Goal: Task Accomplishment & Management: Use online tool/utility

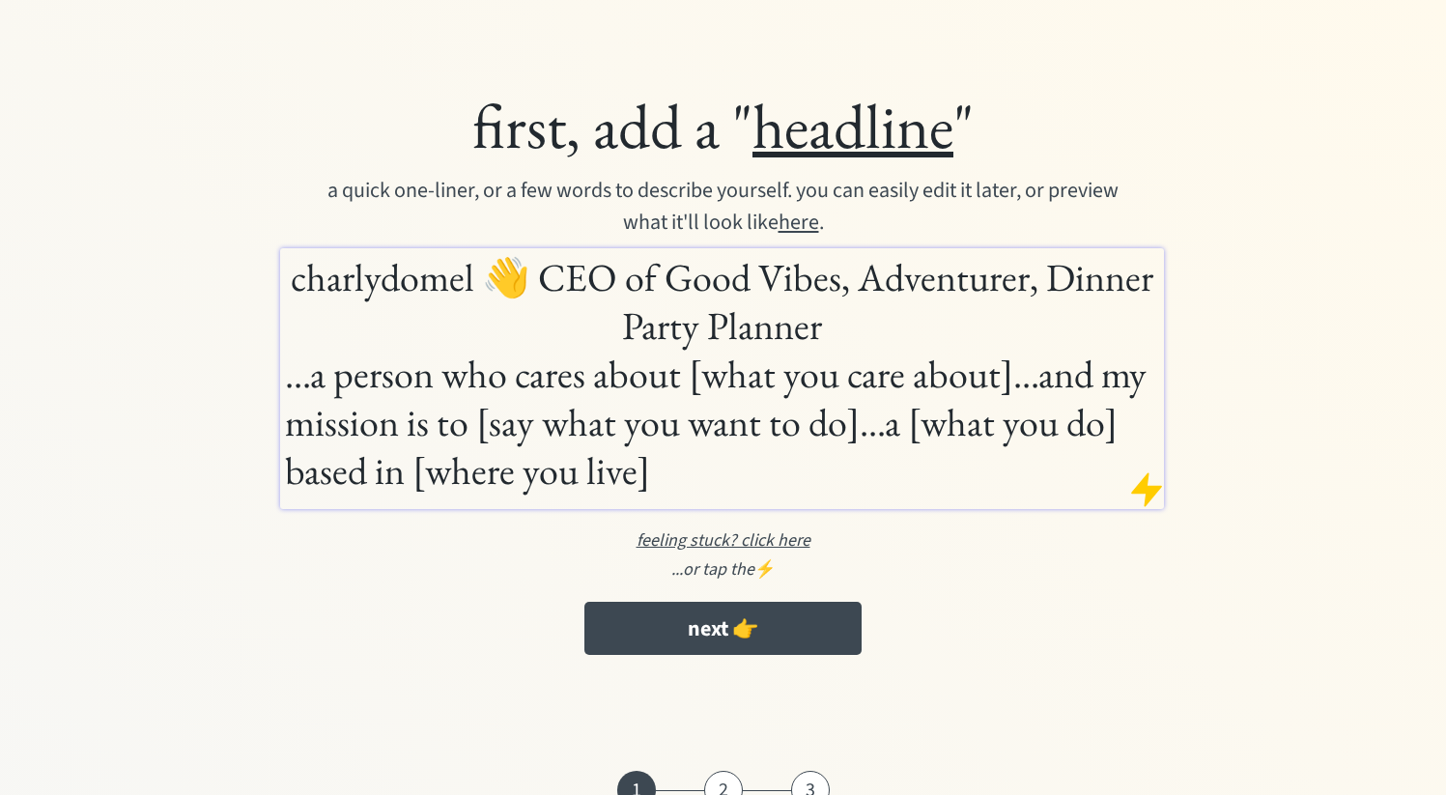
click at [1146, 489] on div at bounding box center [1146, 489] width 39 height 39
click at [1145, 483] on div at bounding box center [1146, 489] width 39 height 39
click at [1147, 483] on div at bounding box center [1146, 489] width 39 height 39
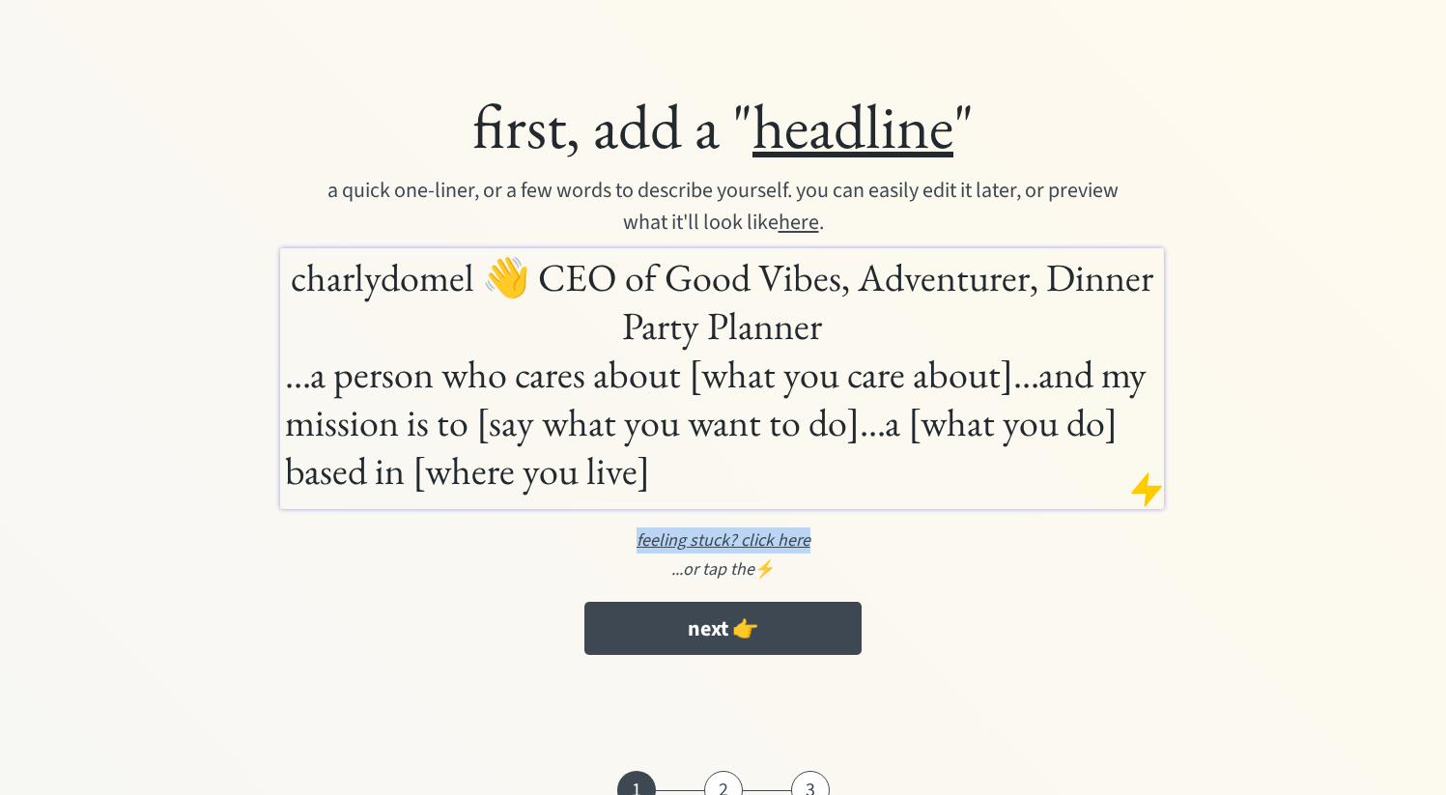
click at [1147, 483] on div at bounding box center [1146, 489] width 39 height 39
click at [1214, 409] on div "first, add a " headline " a quick one-liner, or a few words to describe yoursel…" at bounding box center [723, 375] width 1126 height 597
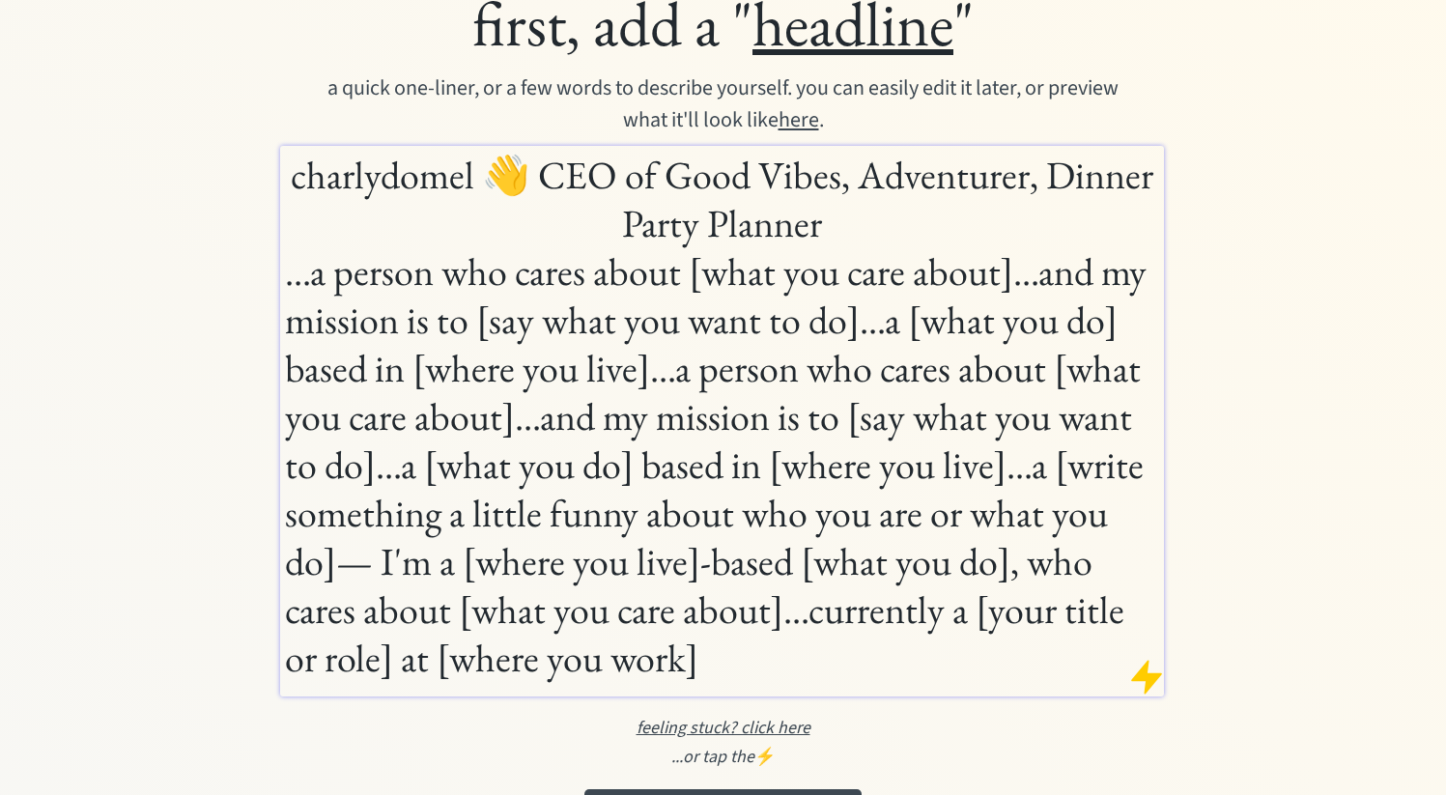
scroll to position [103, 0]
click at [1152, 678] on div at bounding box center [1146, 676] width 39 height 39
click at [429, 188] on h1 "charlydomel 👋 CEO of Good Vibes, Adventurer, Dinner Party Planner" at bounding box center [721, 198] width 873 height 97
click at [586, 218] on h1 "charlydomel 👋 CEO of Good Vibes, Adventurer, Dinner Party Planner" at bounding box center [721, 198] width 873 height 97
click at [513, 178] on h1 "charlydomel 👋 CEO of Good Vibes, Adventurer, Dinner Party Planner" at bounding box center [721, 198] width 873 height 97
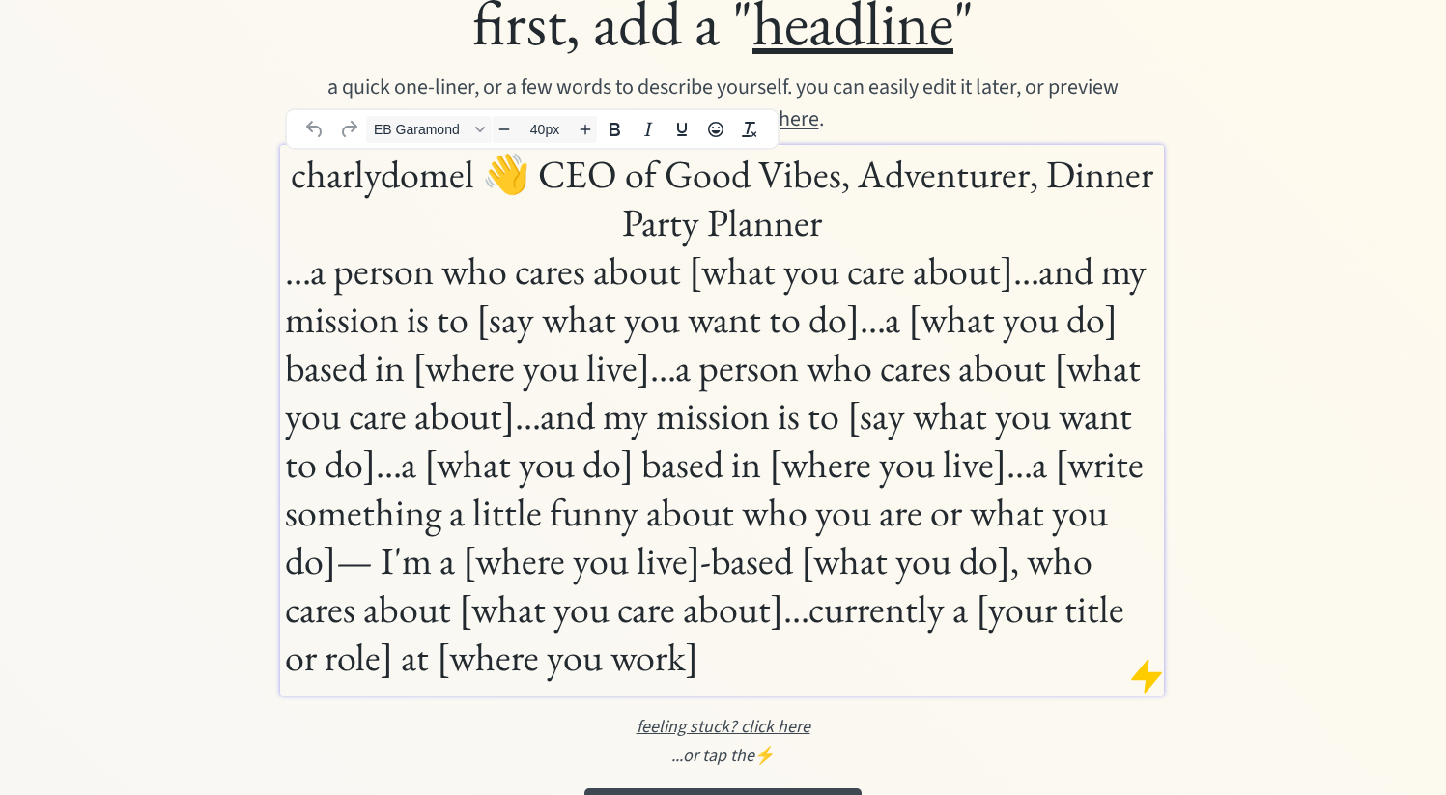
click at [1399, 258] on div "first, add a " headline " a quick one-liner, or a few words to describe yoursel…" at bounding box center [722, 498] width 1407 height 1165
click at [1149, 665] on div at bounding box center [1146, 676] width 39 height 39
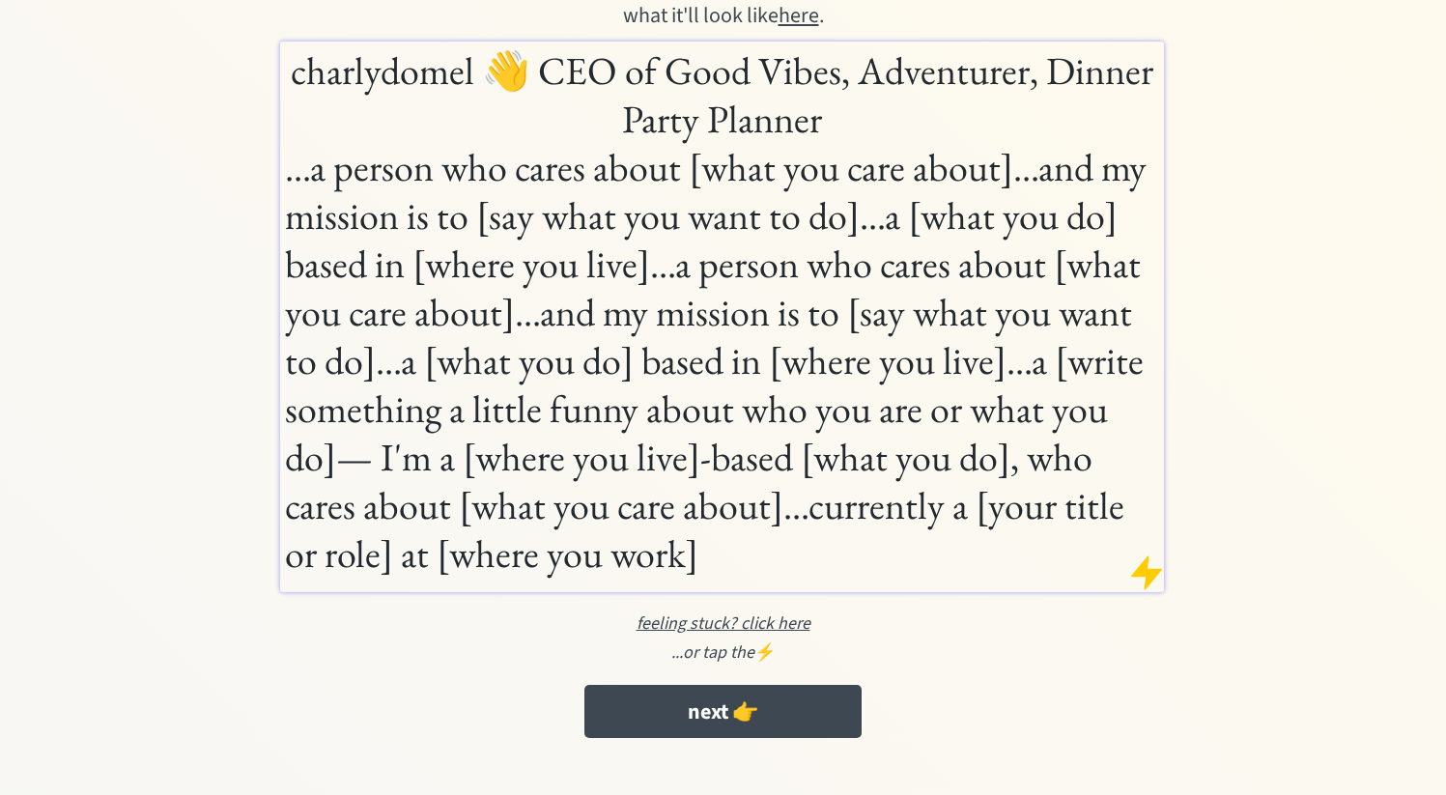
scroll to position [388, 0]
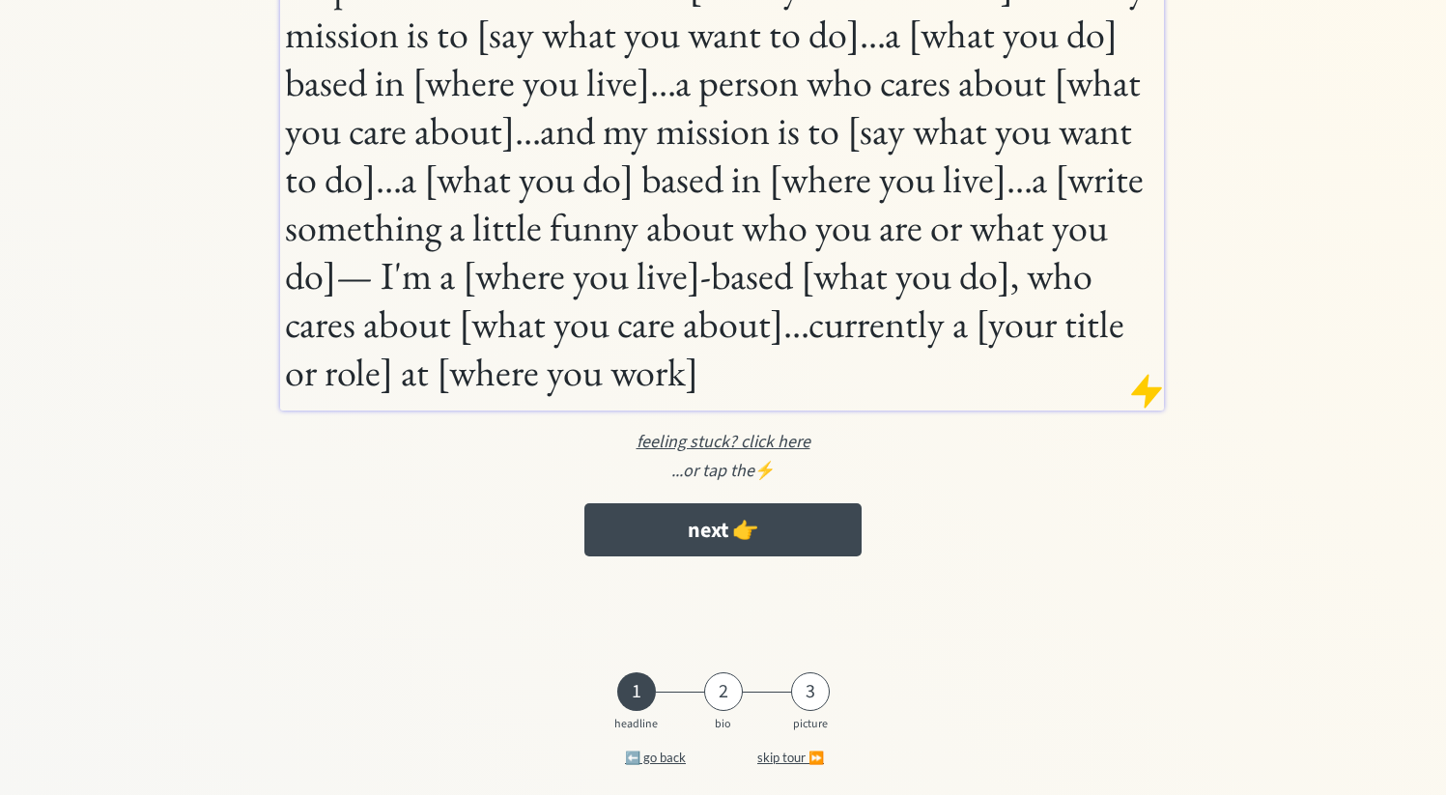
click at [769, 471] on div "...or tap the ⚡️" at bounding box center [723, 471] width 1087 height 26
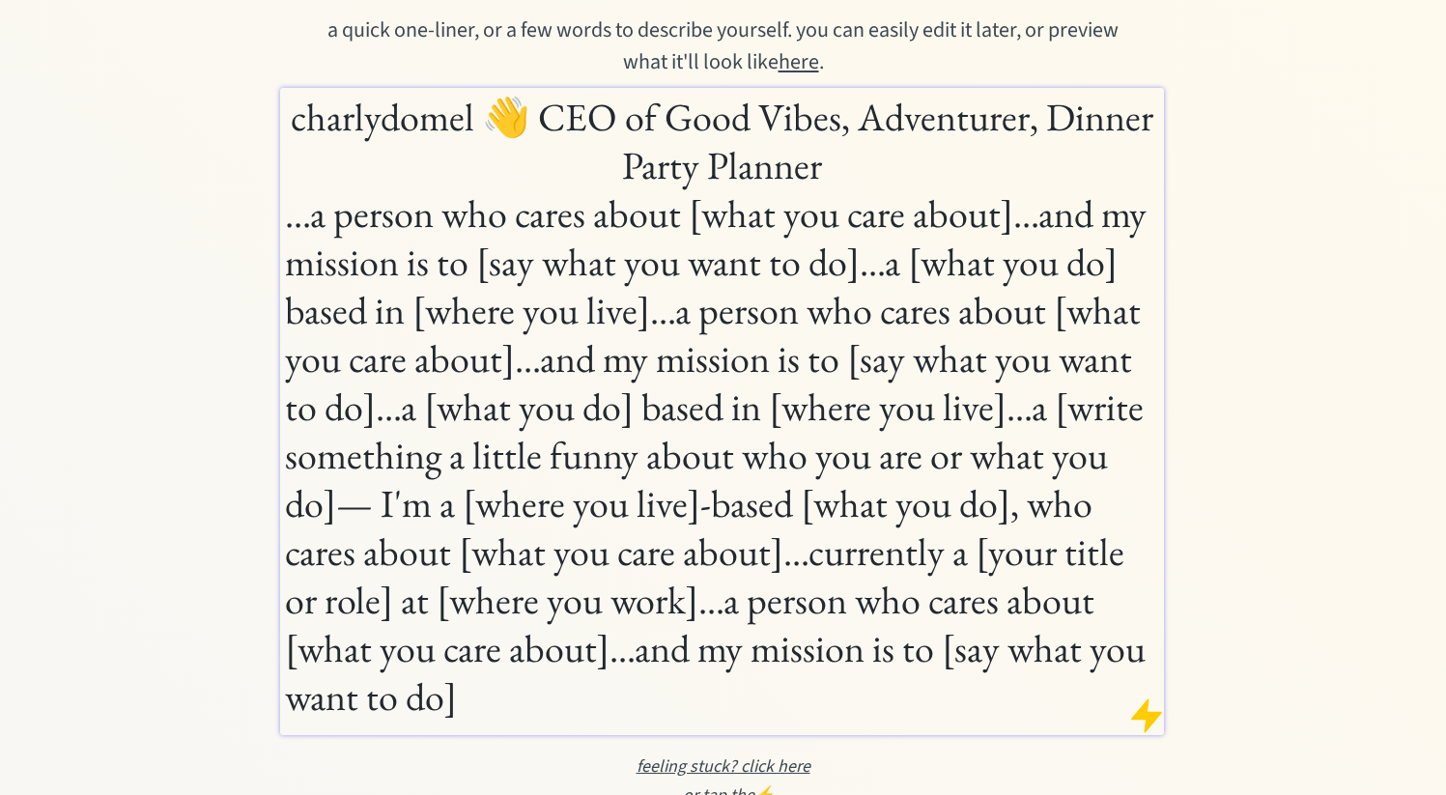
scroll to position [294, 0]
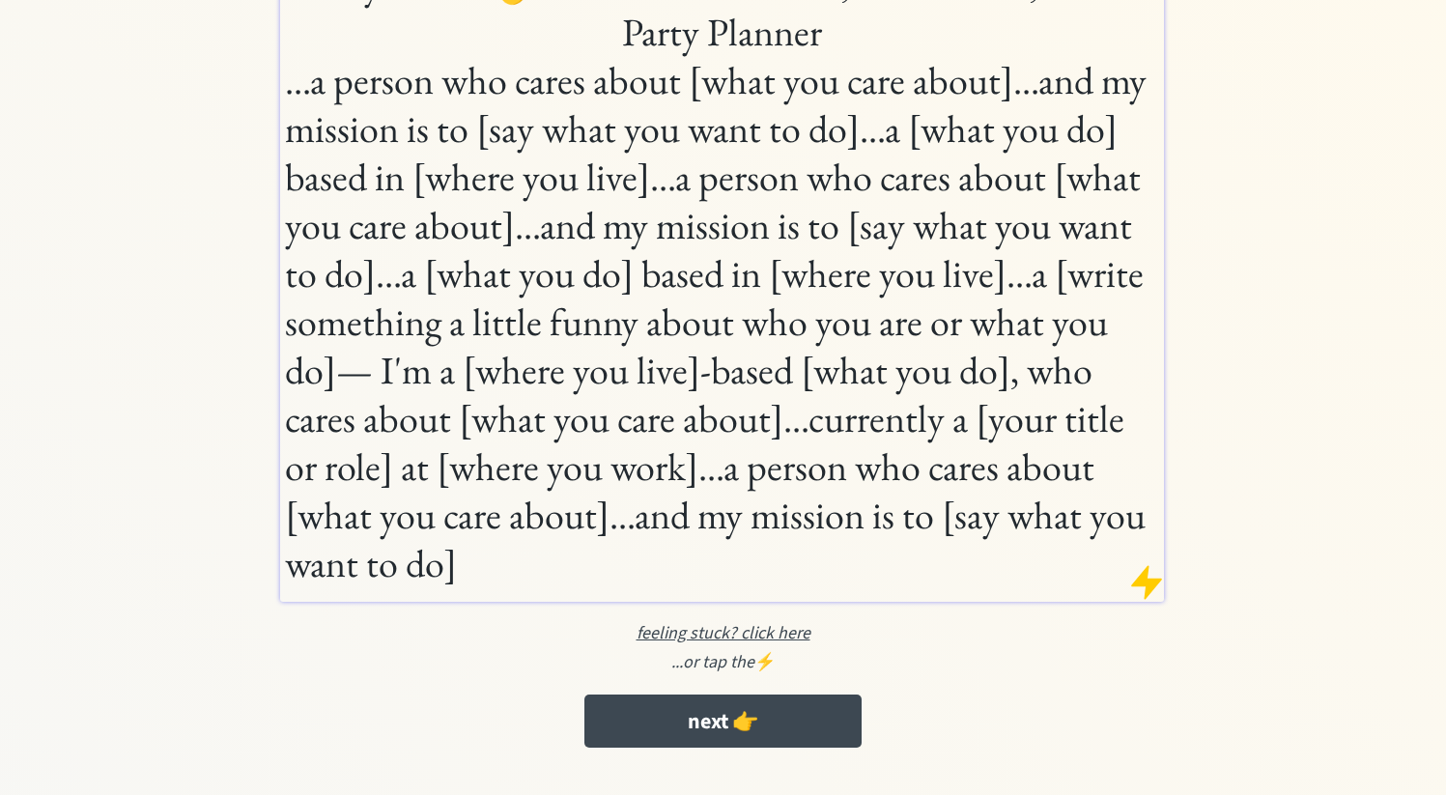
click at [1133, 575] on div at bounding box center [1146, 582] width 39 height 39
click at [1148, 582] on div at bounding box center [1146, 582] width 39 height 39
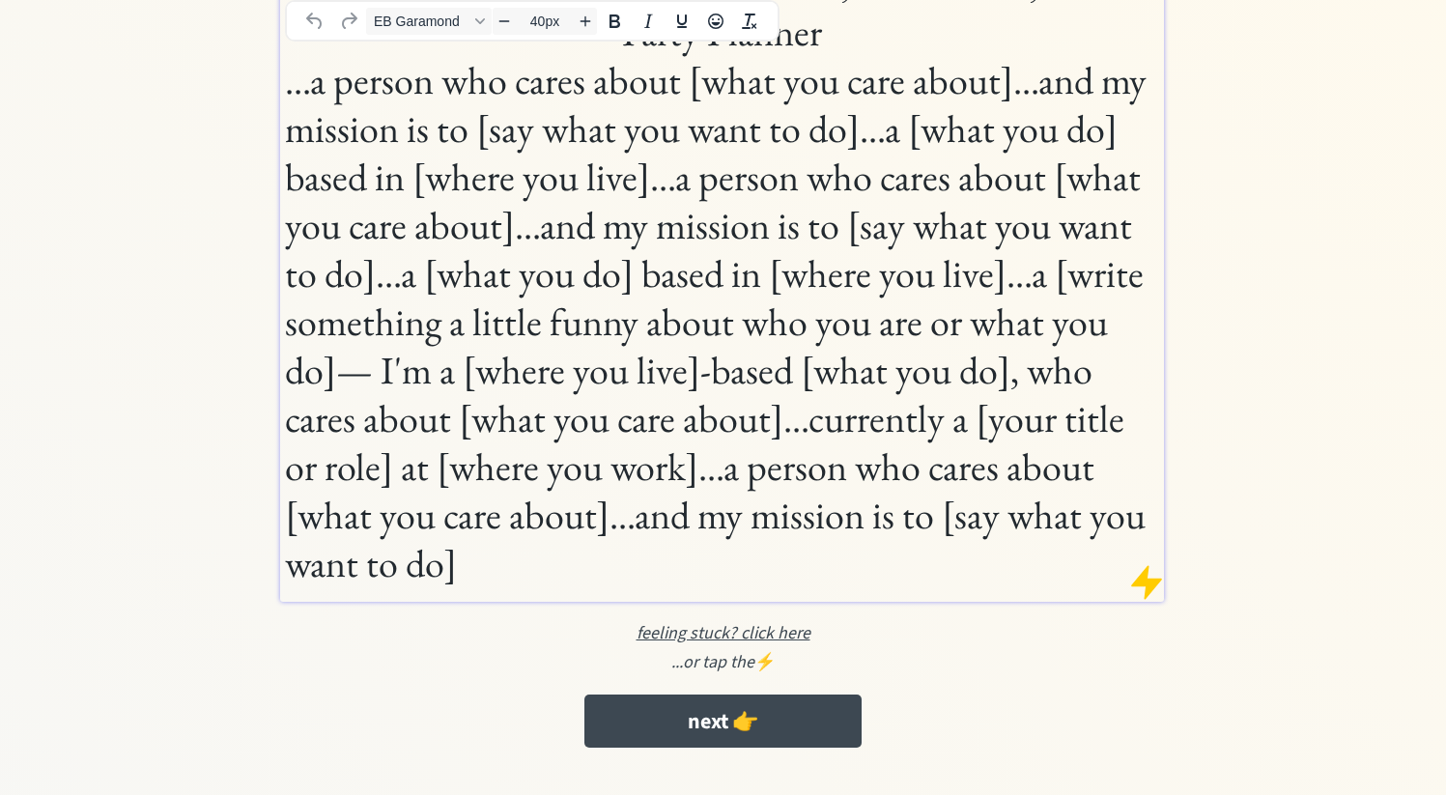
click at [830, 422] on h1 "...a person who cares about [what you care about]...and my mission is to [say w…" at bounding box center [721, 321] width 873 height 531
click at [828, 422] on h1 "...a person who cares about [what you care about]...and my mission is to [say w…" at bounding box center [721, 321] width 873 height 531
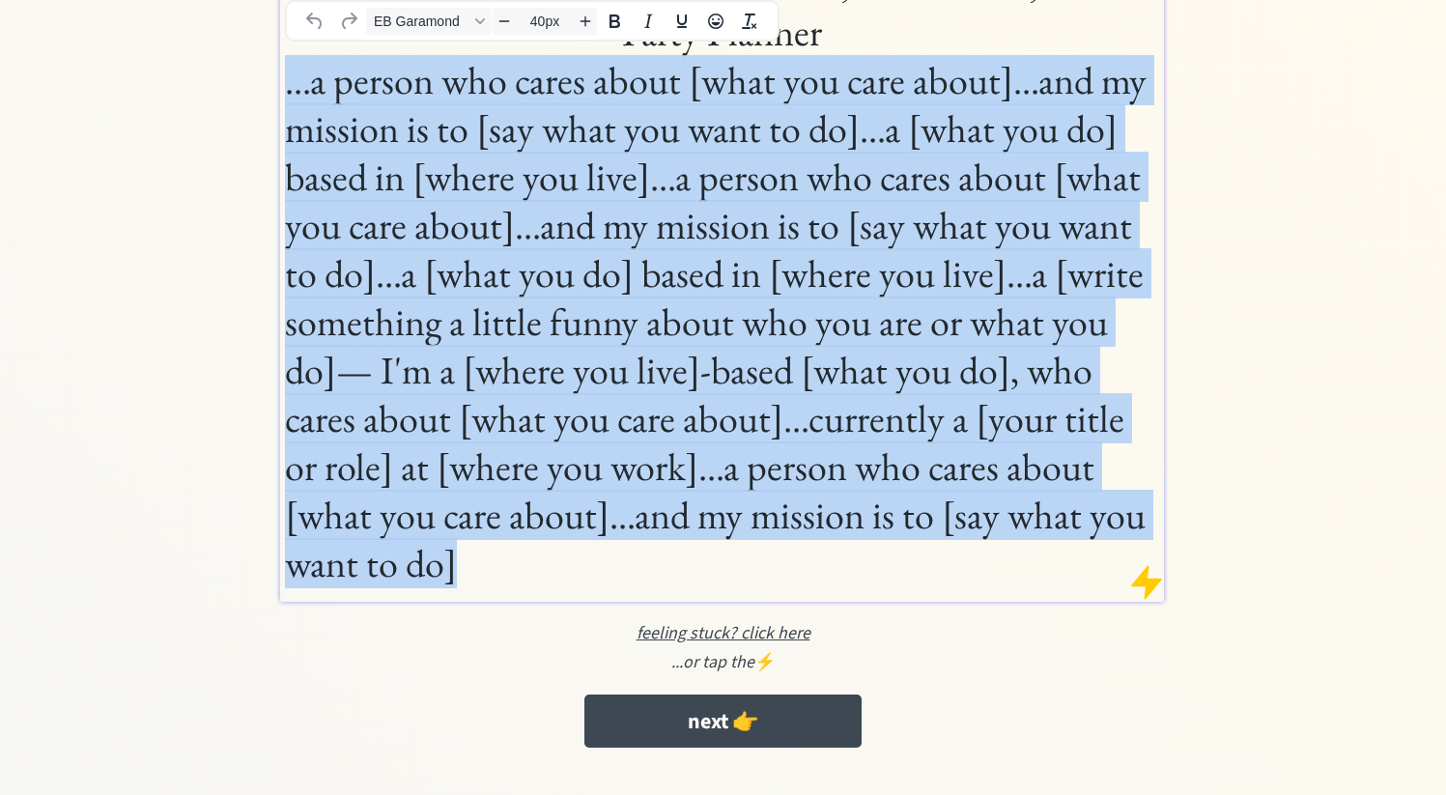
click at [828, 422] on h1 "...a person who cares about [what you care about]...and my mission is to [say w…" at bounding box center [721, 321] width 873 height 531
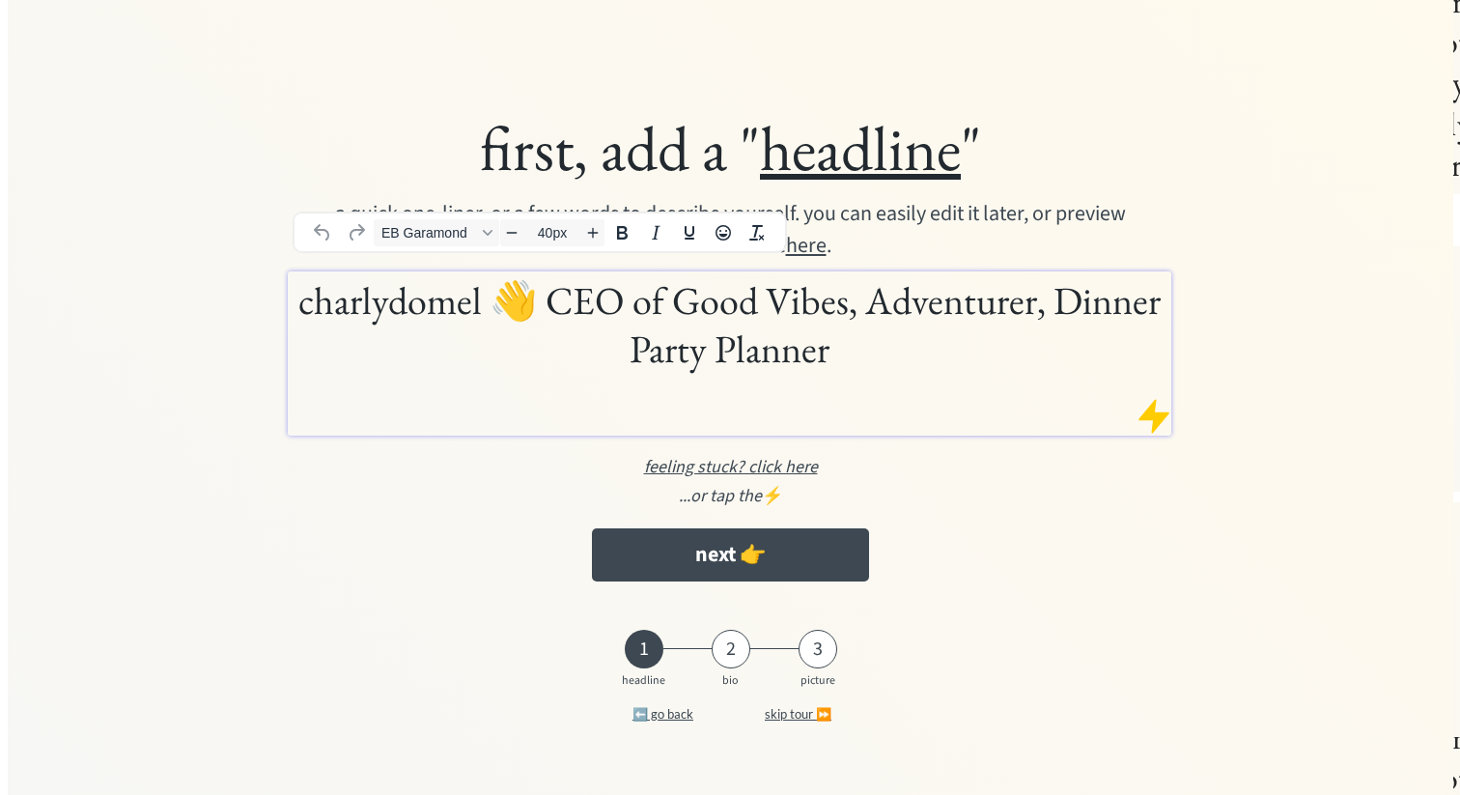
scroll to position [0, 0]
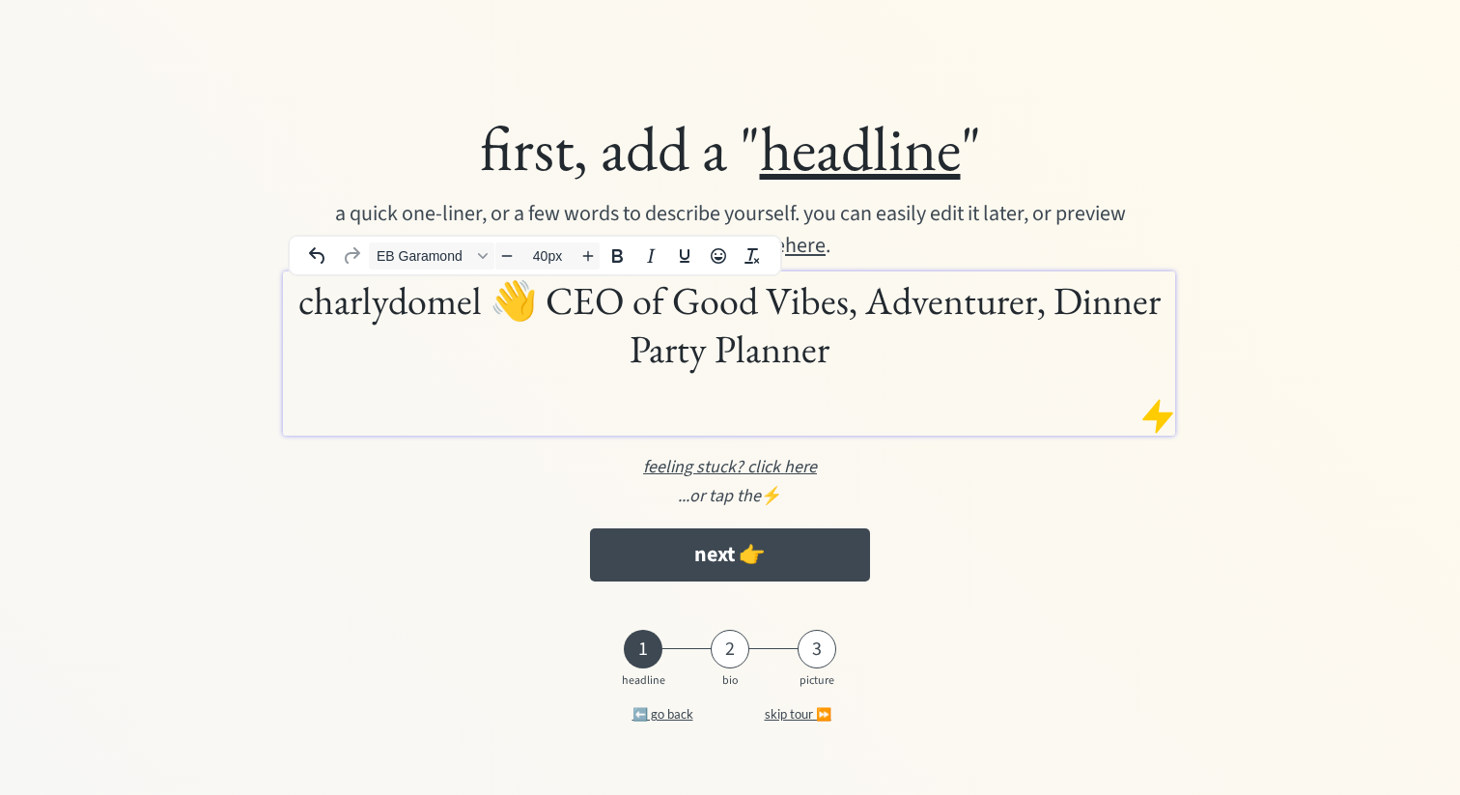
click at [858, 345] on h1 "charlydomel 👋 CEO of Good Vibes, Adventurer, Dinner Party Planner" at bounding box center [729, 324] width 883 height 97
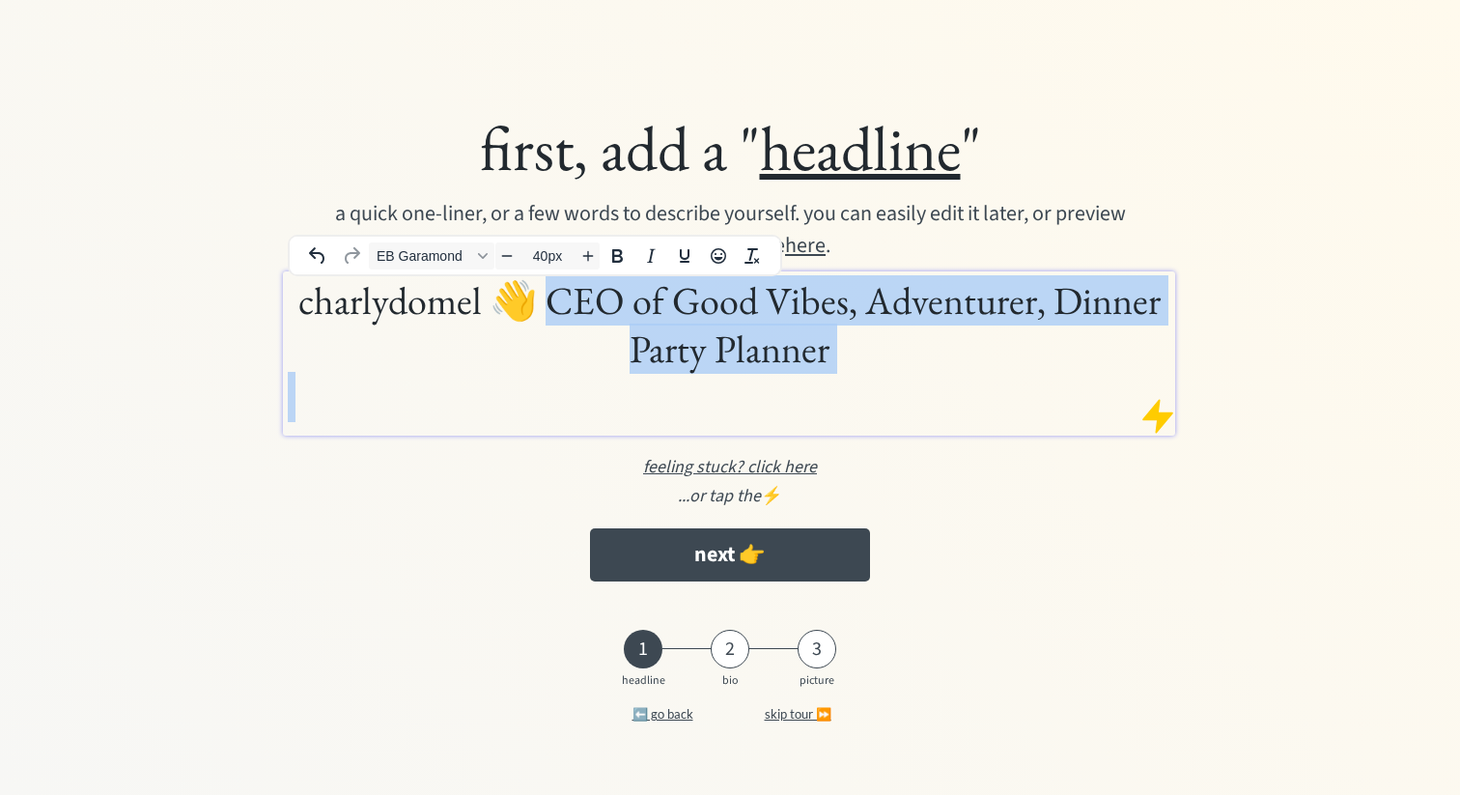
drag, startPoint x: 778, startPoint y: 354, endPoint x: 545, endPoint y: 310, distance: 237.9
click at [545, 310] on h1 "charlydomel 👋 CEO of Good Vibes, Adventurer, Dinner Party Planner" at bounding box center [729, 324] width 883 height 97
click at [480, 253] on icon "Font EB Garamond" at bounding box center [483, 256] width 10 height 10
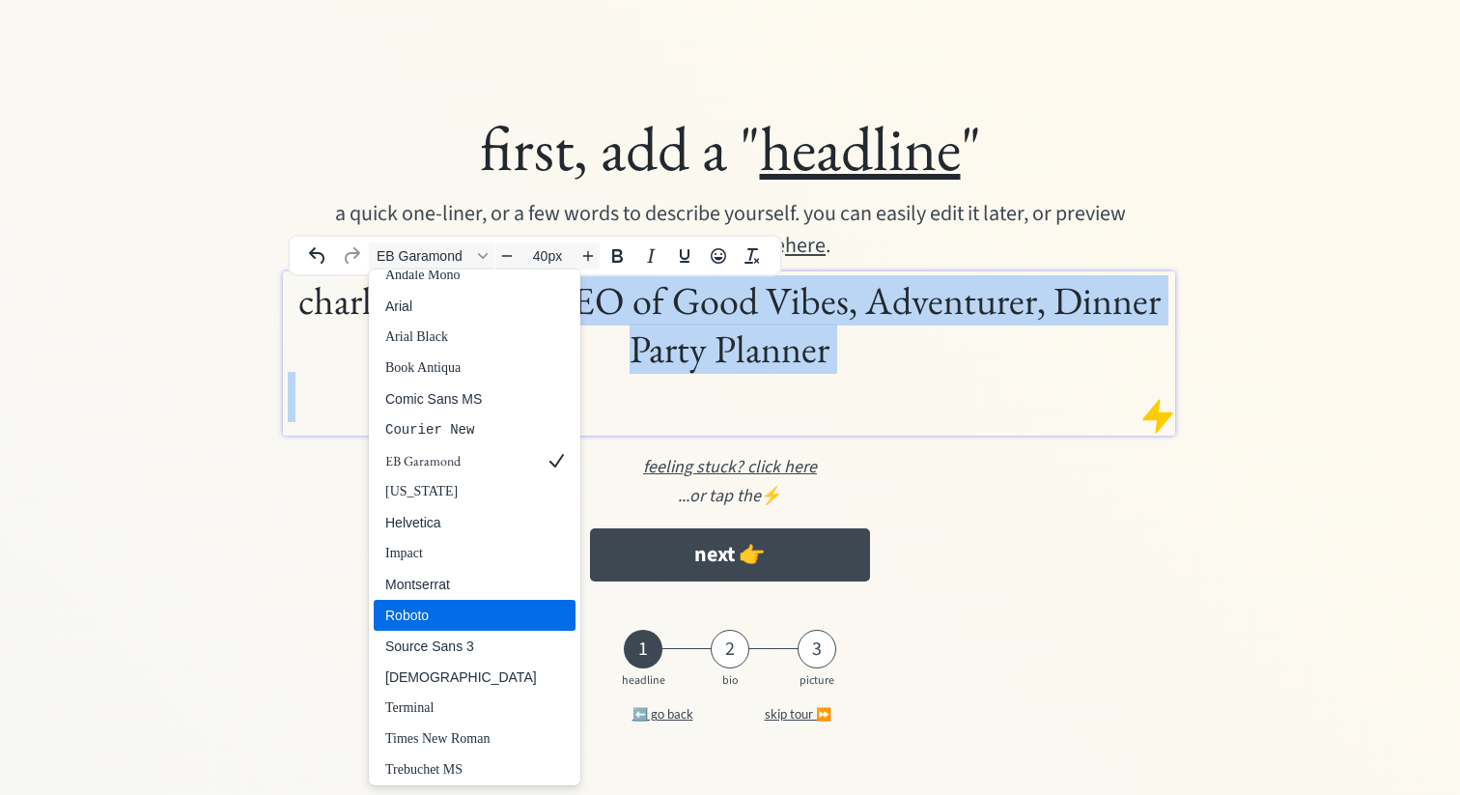
scroll to position [50, 0]
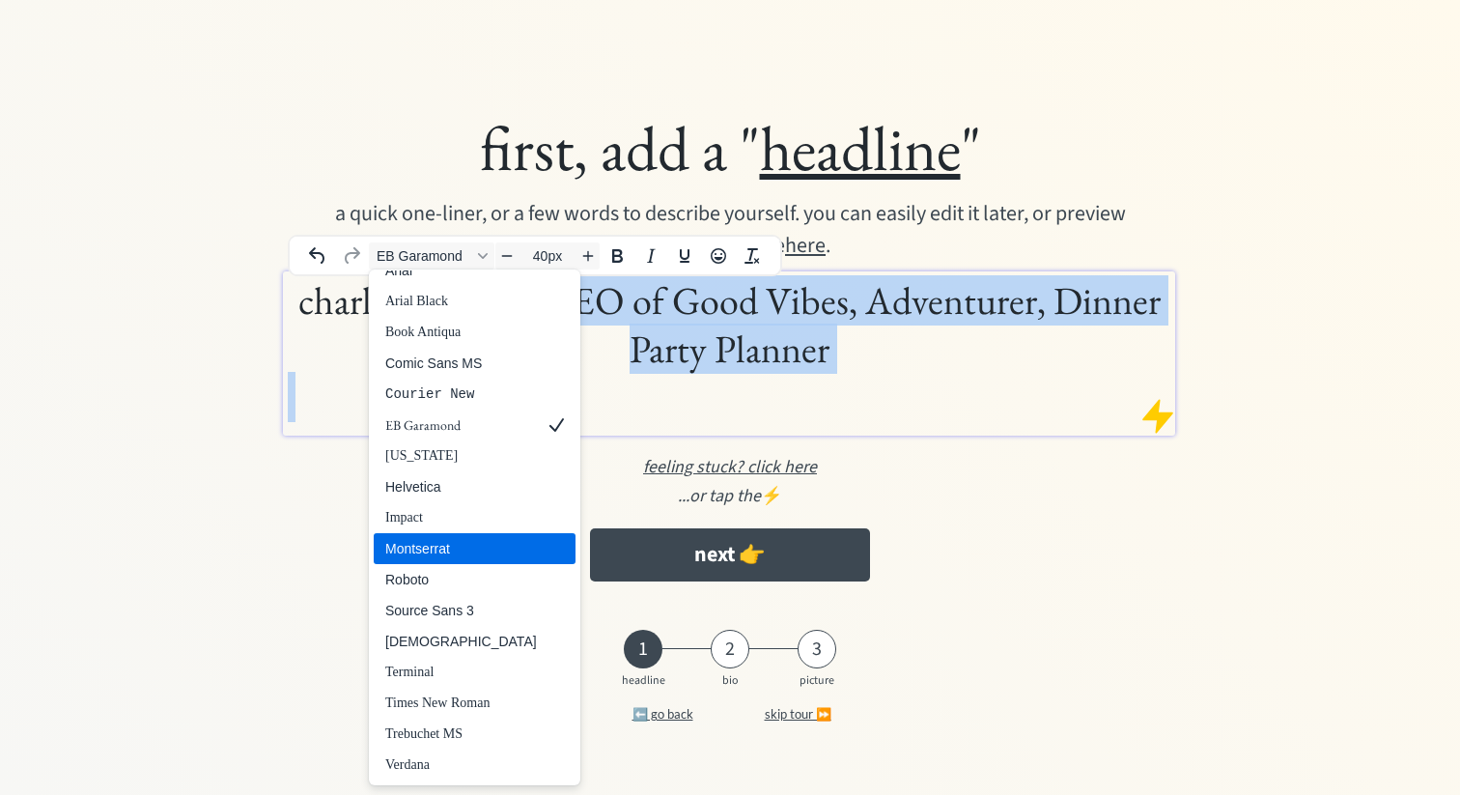
click at [442, 545] on div "Montserrat" at bounding box center [461, 548] width 152 height 23
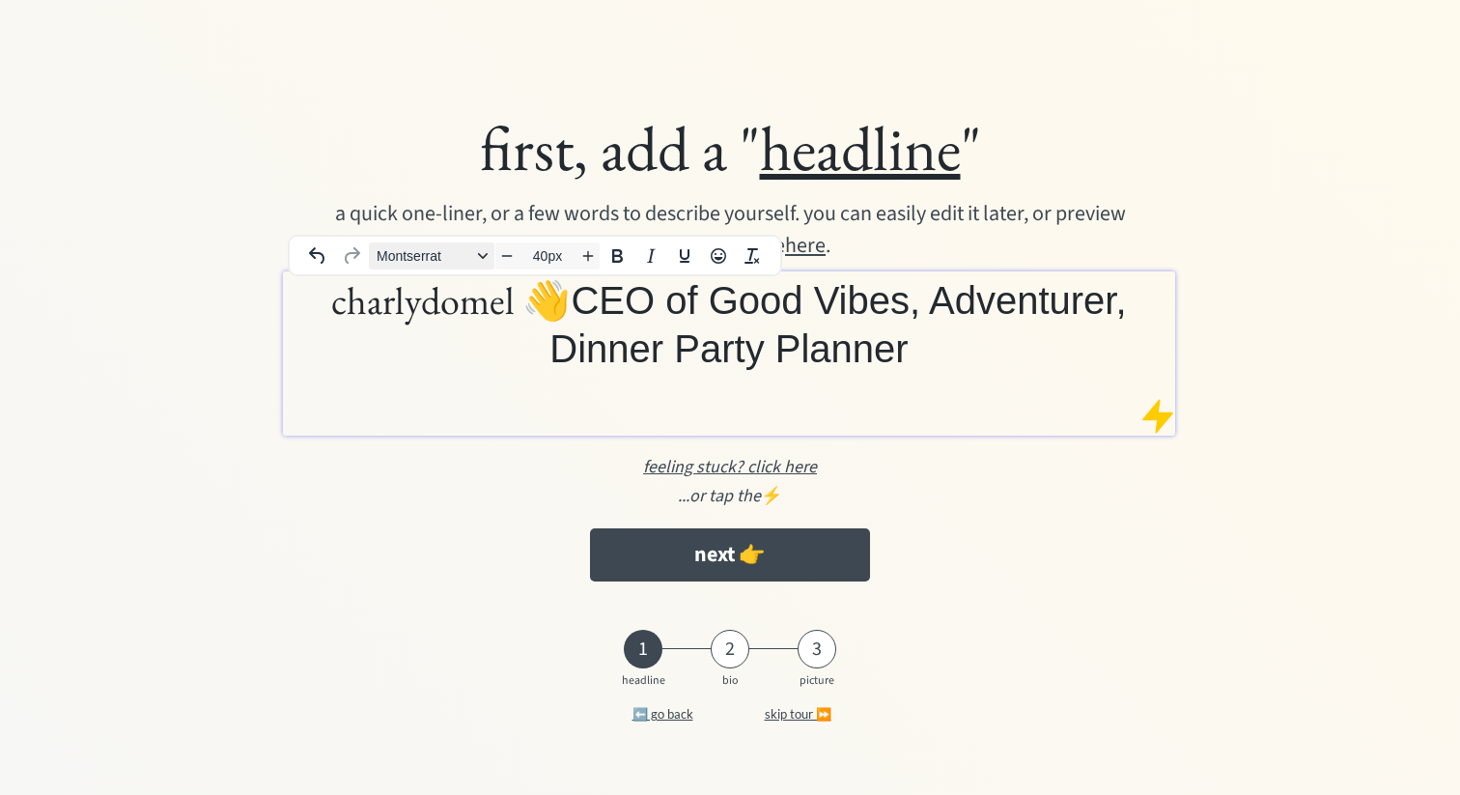
click at [489, 258] on div "Font Montserrat" at bounding box center [482, 256] width 15 height 10
click at [902, 373] on h1 at bounding box center [729, 397] width 883 height 48
click at [424, 310] on h1 "charlydomel 👋 CEO of Good Vibes, Adventurer, Dinner Party Planner" at bounding box center [729, 324] width 883 height 97
click at [898, 374] on h1 at bounding box center [729, 397] width 883 height 48
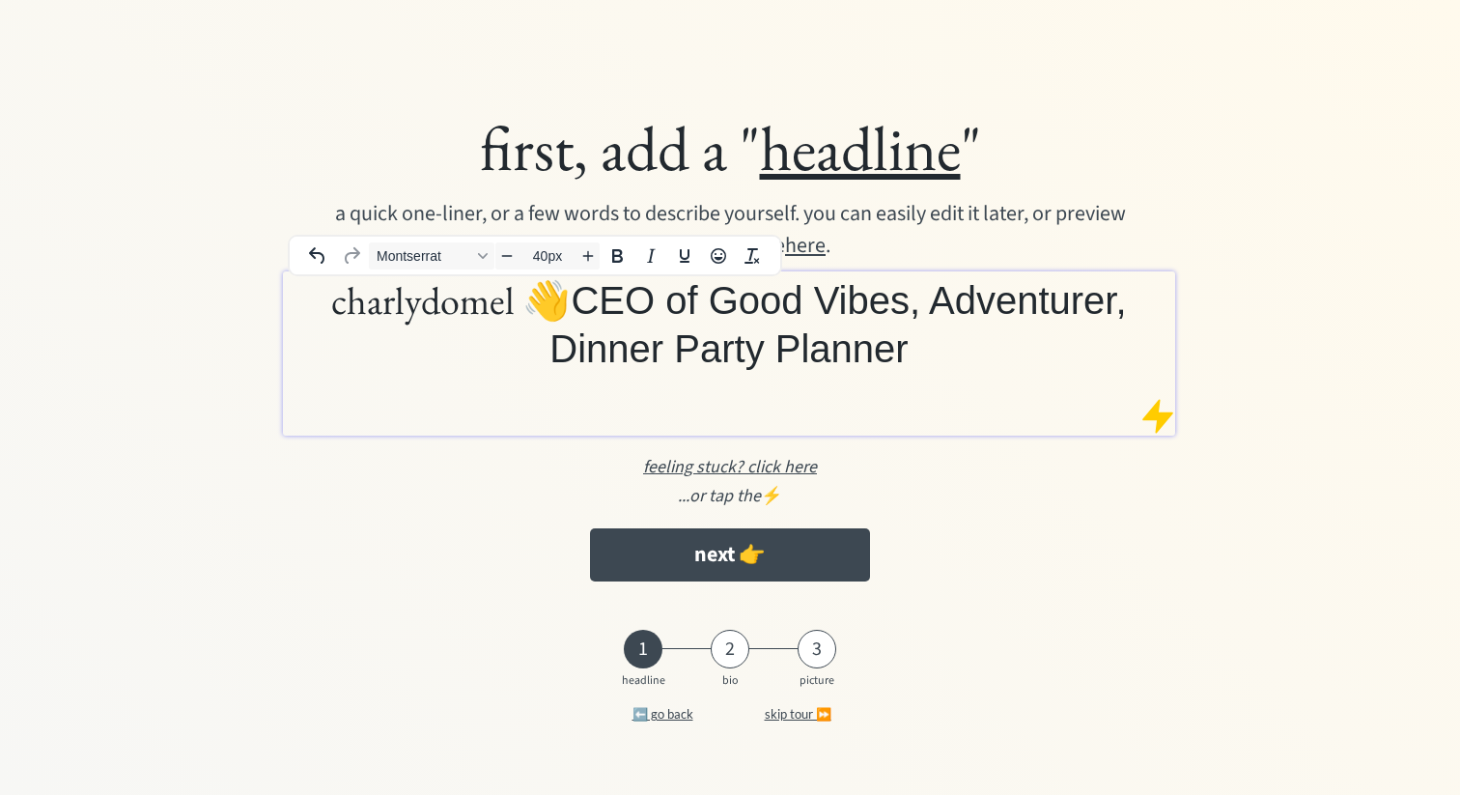
click at [915, 361] on h1 "charlydomel 👋 CEO of Good Vibes, Adventurer, Dinner Party Planner" at bounding box center [729, 324] width 883 height 97
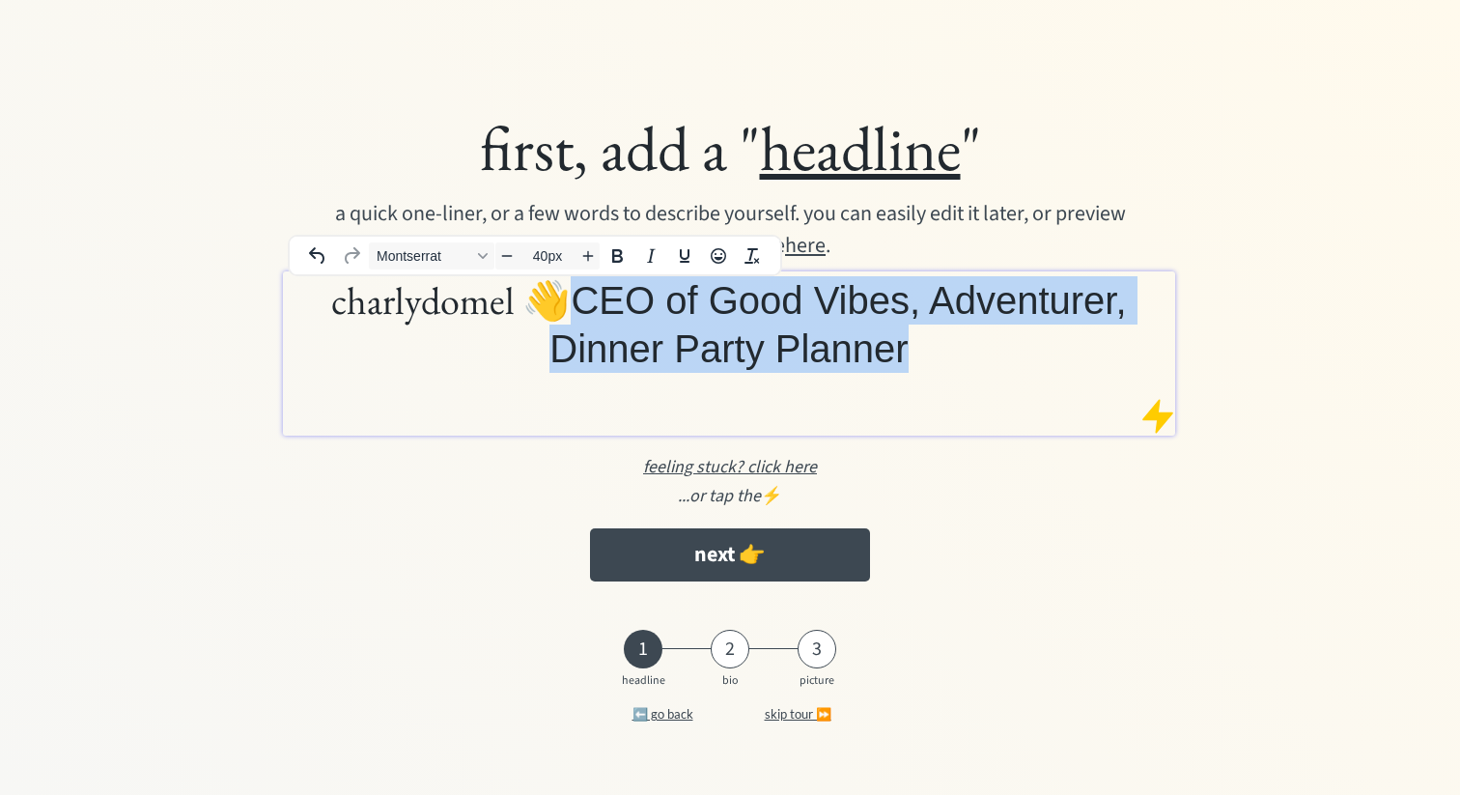
drag, startPoint x: 908, startPoint y: 350, endPoint x: 581, endPoint y: 300, distance: 330.1
click at [581, 300] on h1 "charlydomel 👋 CEO of Good Vibes, Adventurer, Dinner Party Planner" at bounding box center [729, 324] width 883 height 97
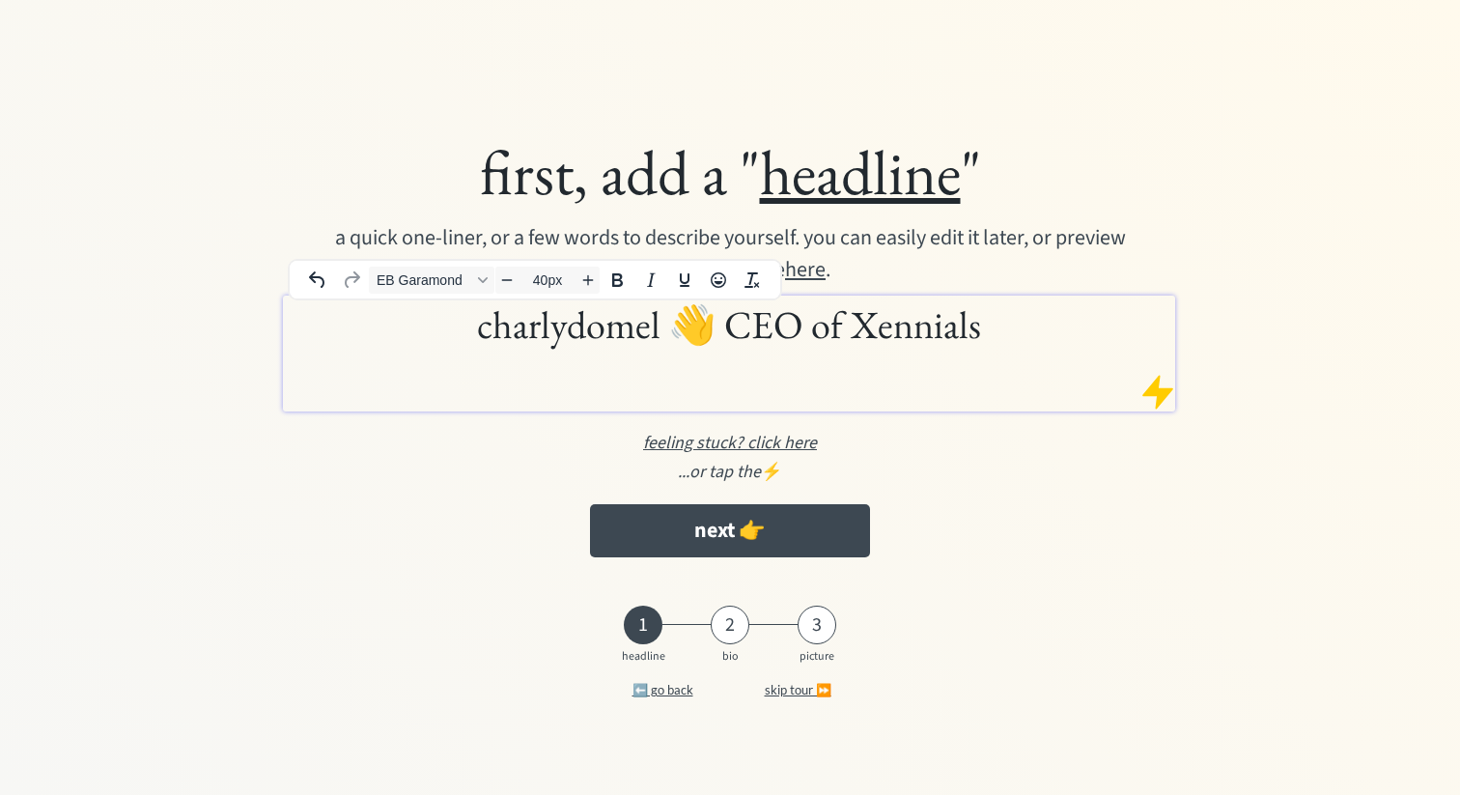
click at [768, 320] on h1 "charlydomel 👋 CEO of Xennials" at bounding box center [729, 324] width 883 height 48
click at [1058, 324] on h1 "charlydomel 👋 Spokesman of Xennials" at bounding box center [729, 324] width 883 height 48
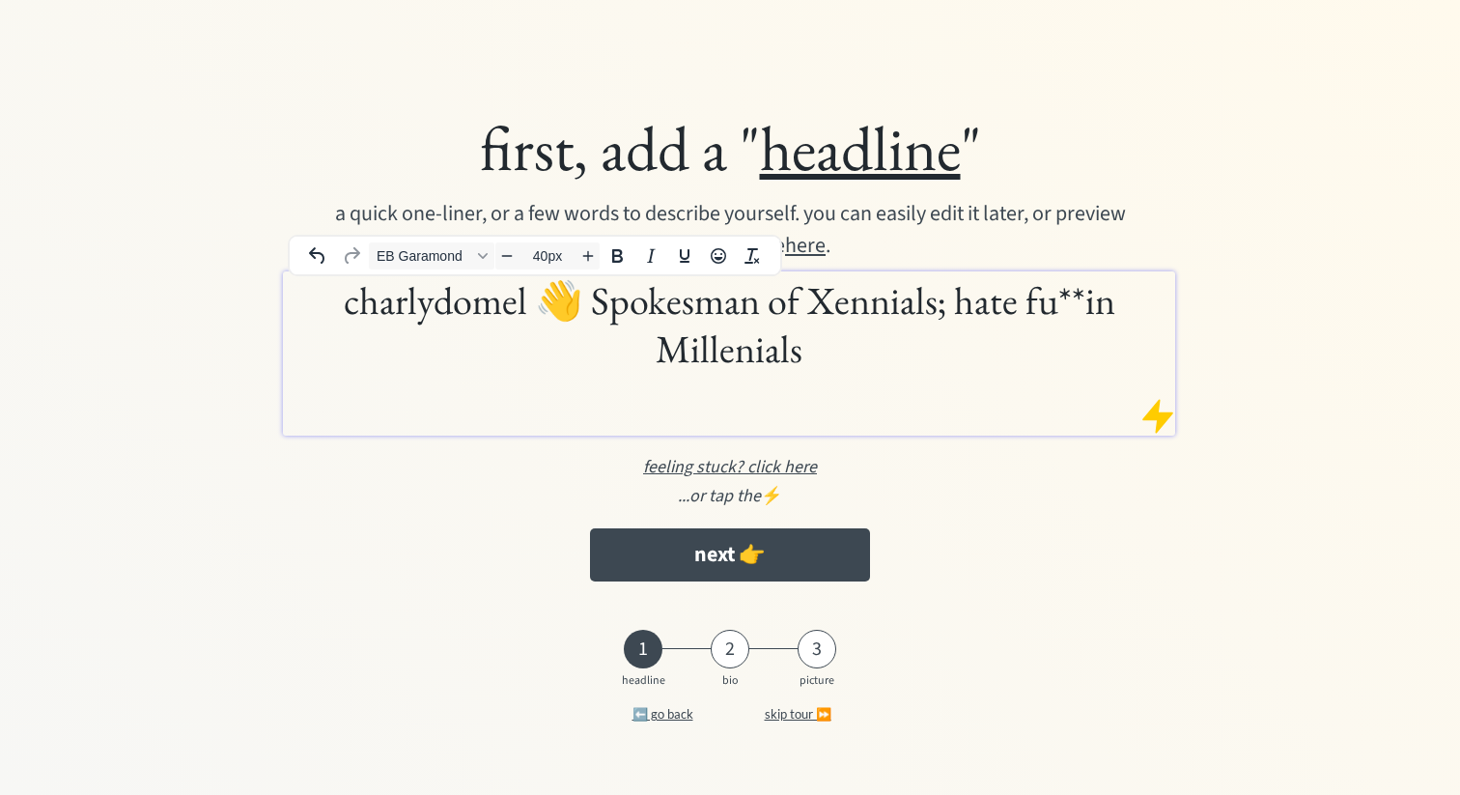
click at [939, 308] on h1 "charlydomel 👋 Spokesman of Xennials; hate fu**in Millenials" at bounding box center [729, 324] width 883 height 97
